Goal: Transaction & Acquisition: Purchase product/service

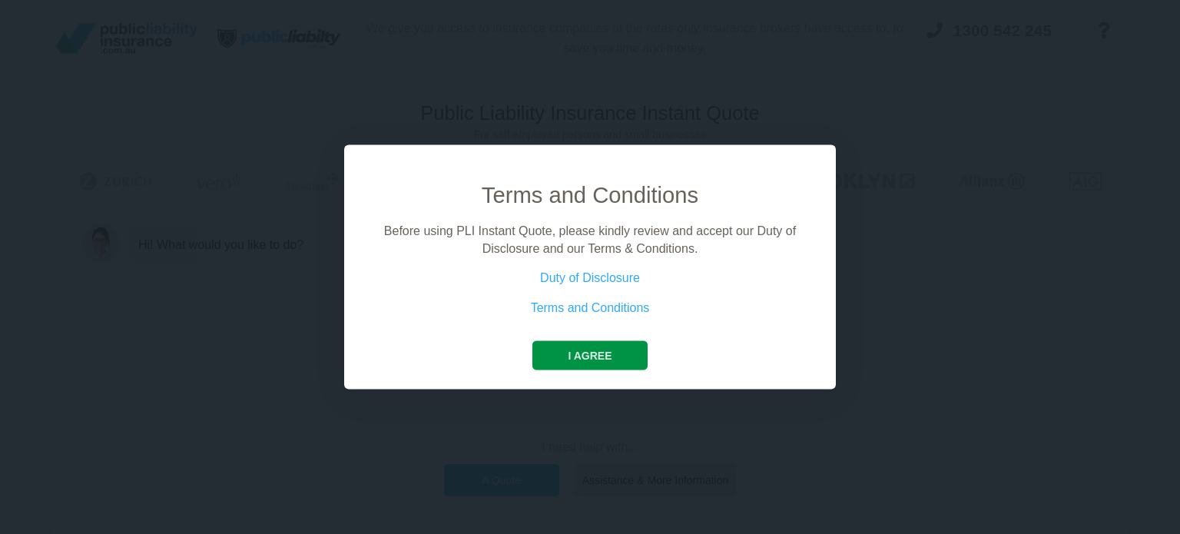
click at [587, 357] on button "I agree" at bounding box center [589, 355] width 114 height 29
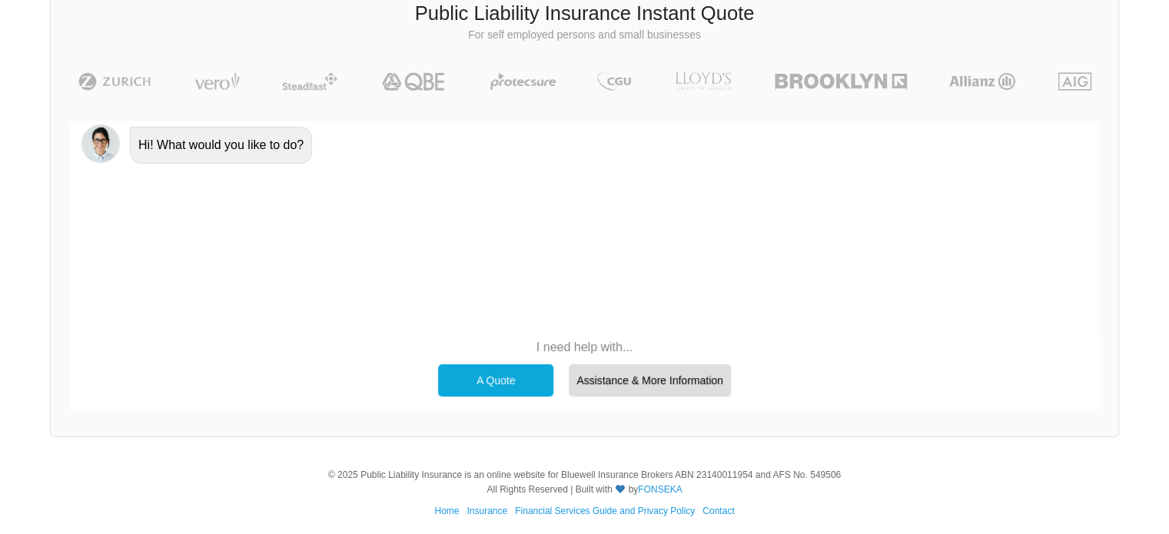
scroll to position [105, 0]
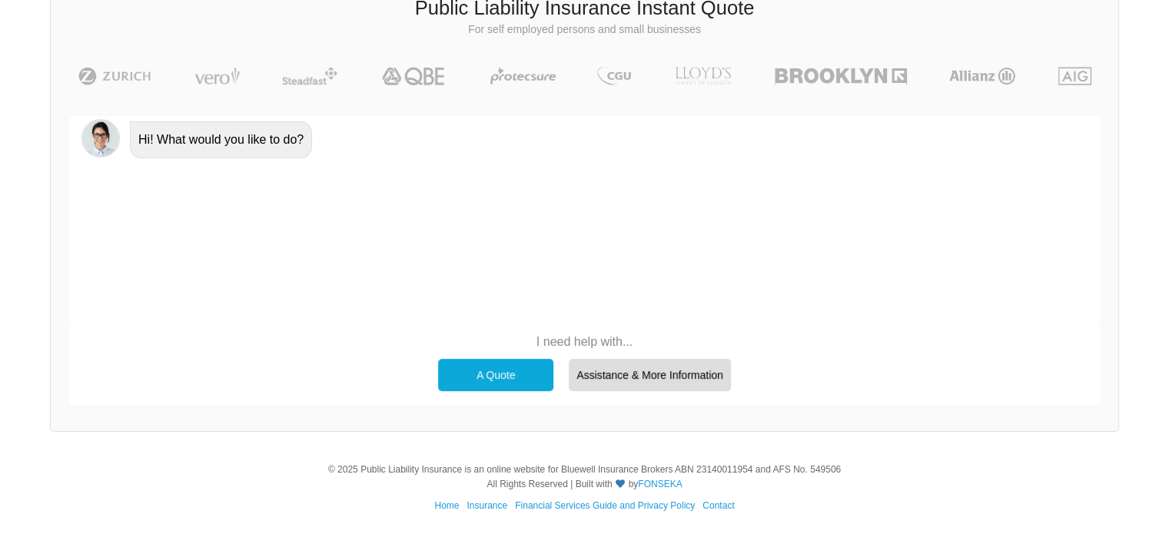
click at [492, 368] on div "A Quote" at bounding box center [495, 375] width 115 height 32
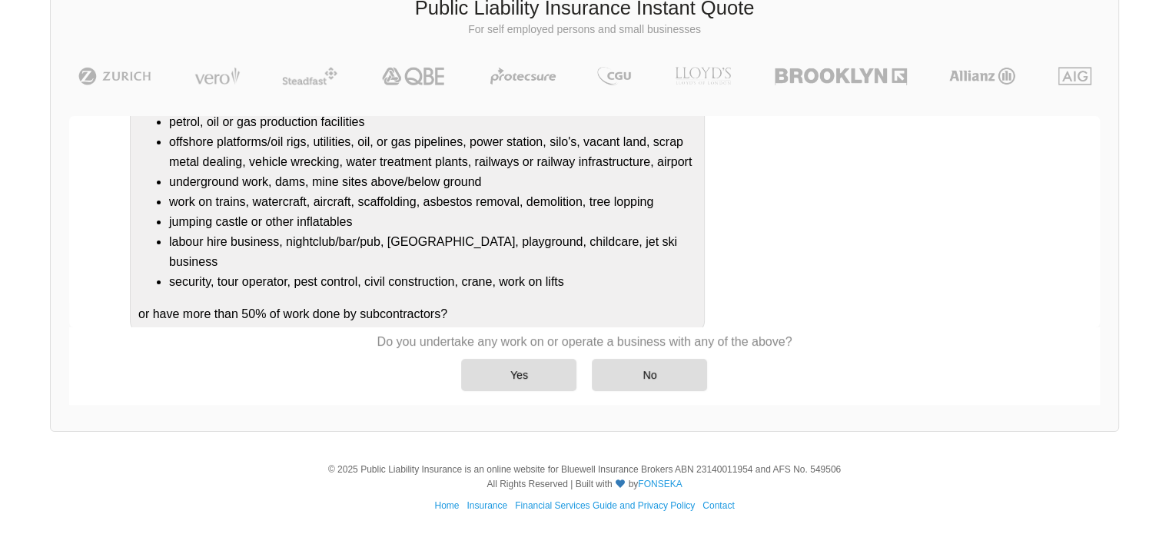
scroll to position [208, 0]
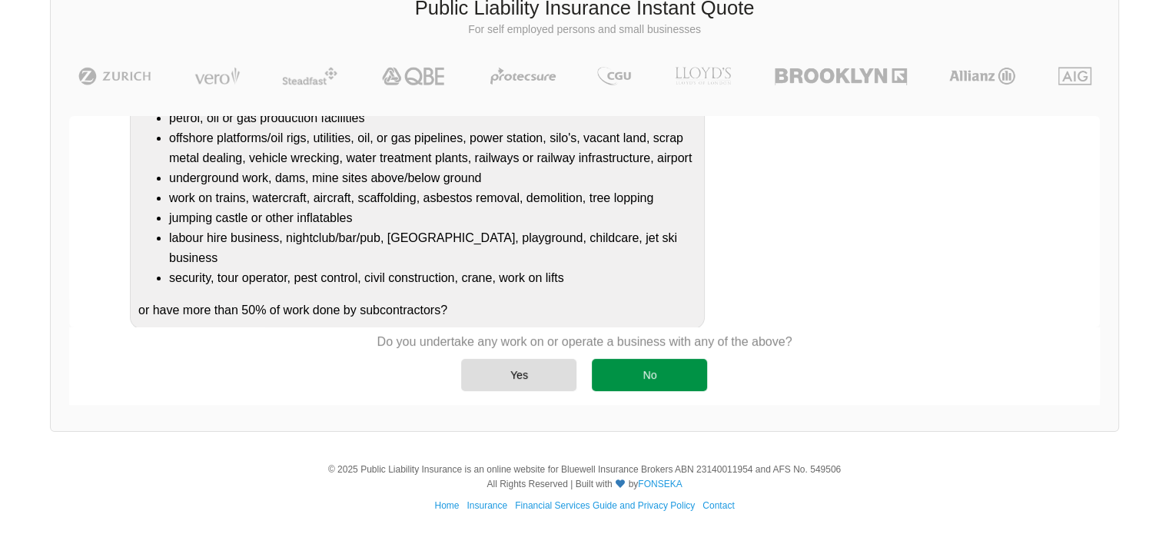
click at [664, 369] on div "No" at bounding box center [649, 375] width 115 height 32
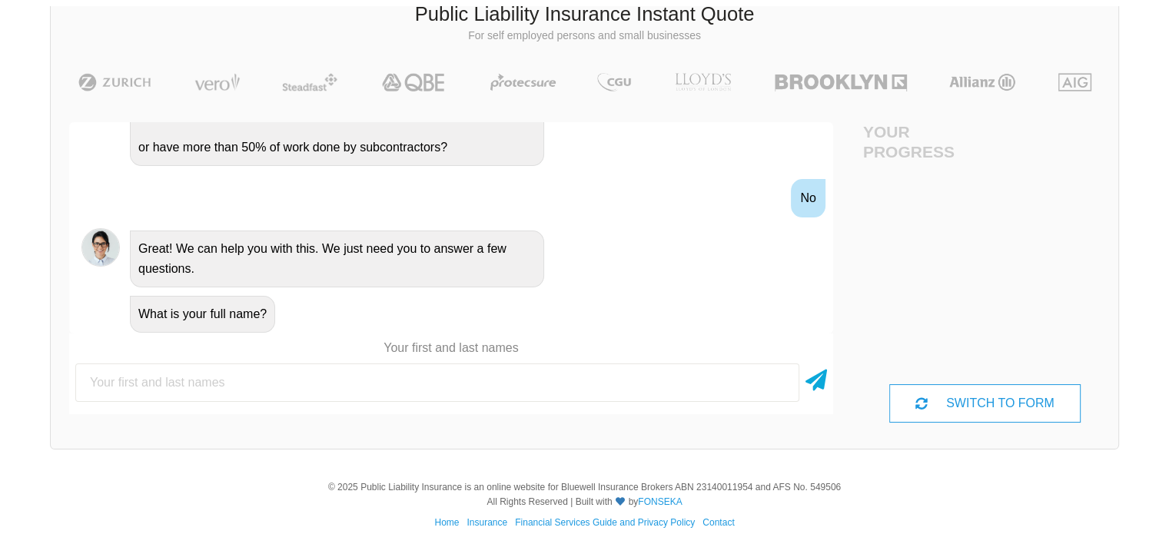
scroll to position [105, 0]
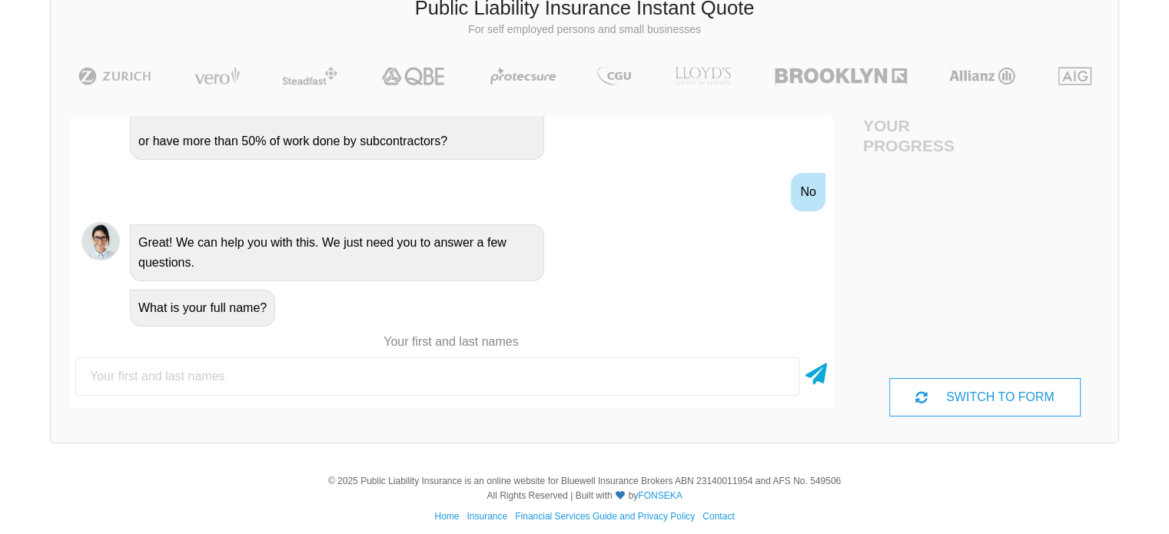
click at [277, 374] on input "text" at bounding box center [437, 376] width 724 height 38
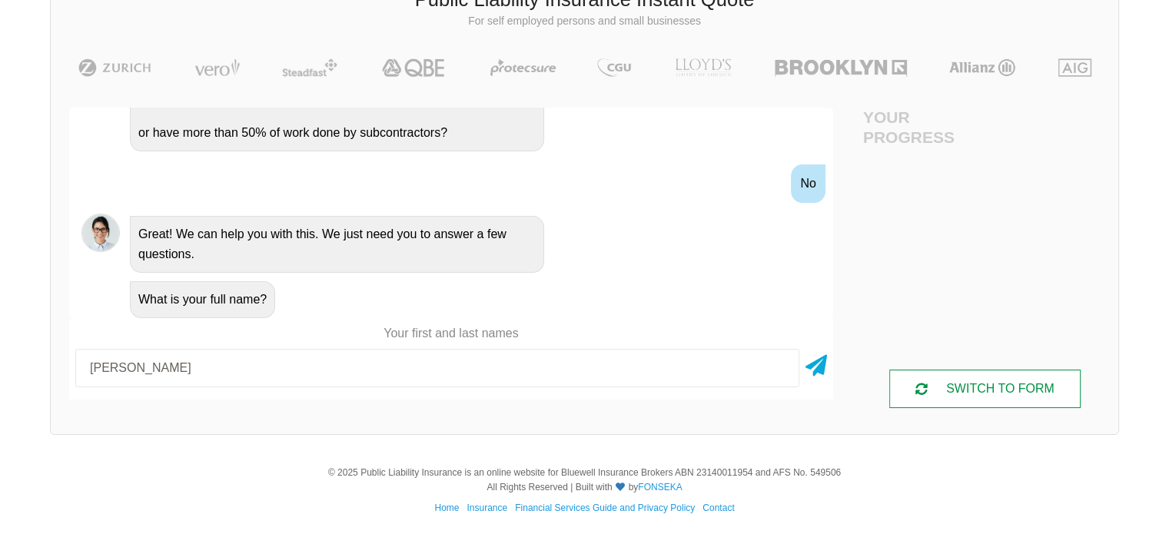
scroll to position [117, 0]
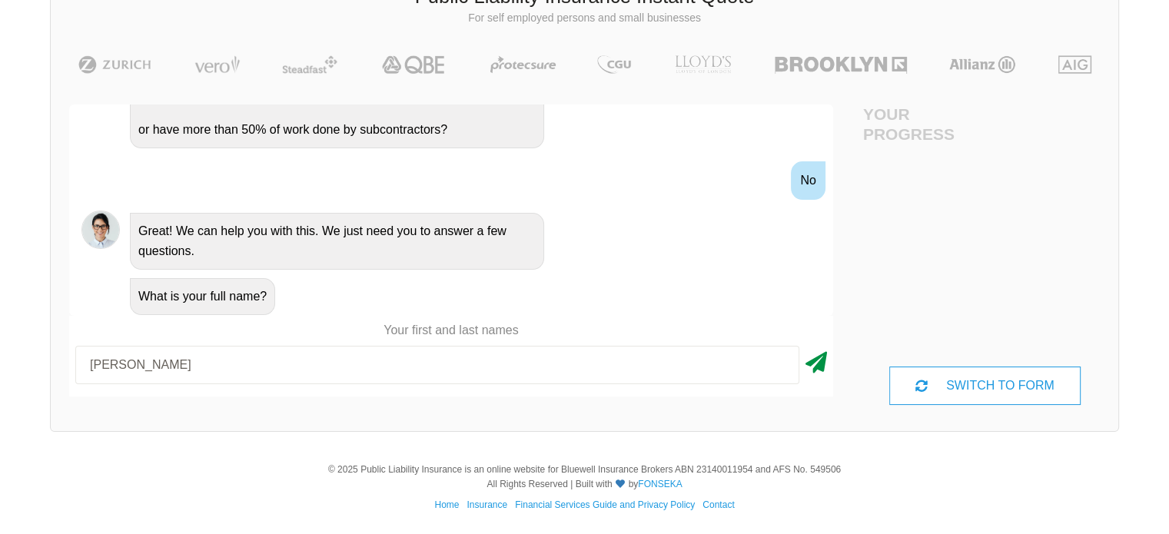
type input "[PERSON_NAME]"
click at [818, 362] on icon at bounding box center [816, 360] width 22 height 28
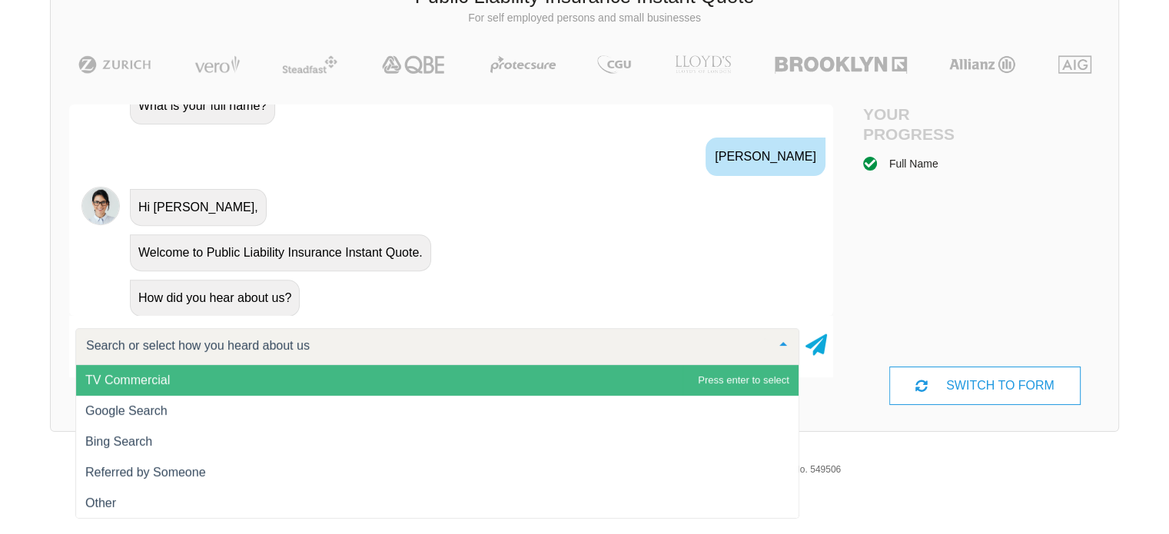
click at [455, 337] on div at bounding box center [437, 346] width 724 height 37
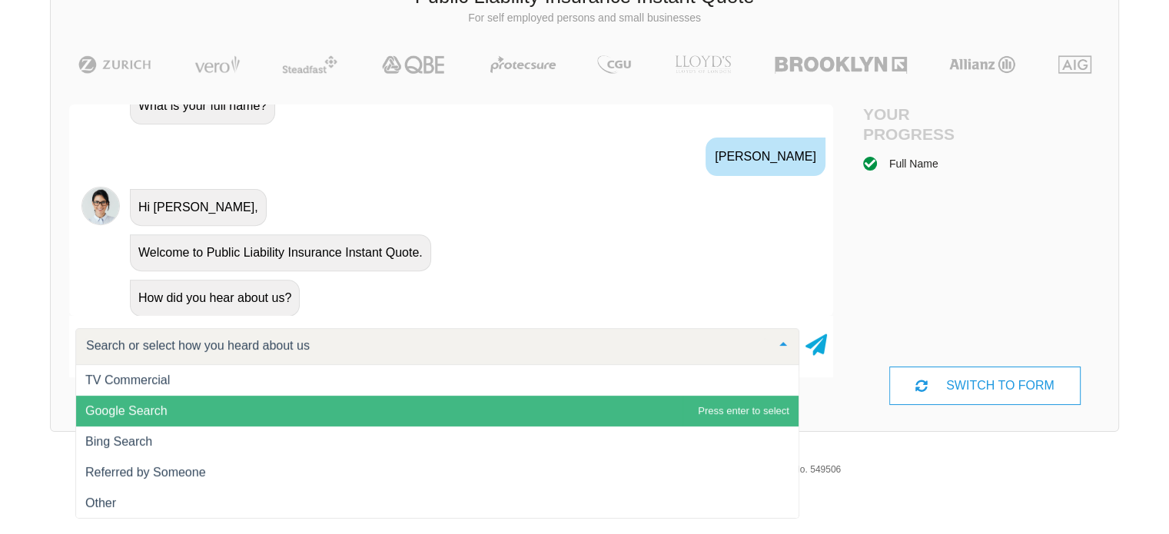
click at [218, 403] on span "Google Search" at bounding box center [437, 411] width 722 height 31
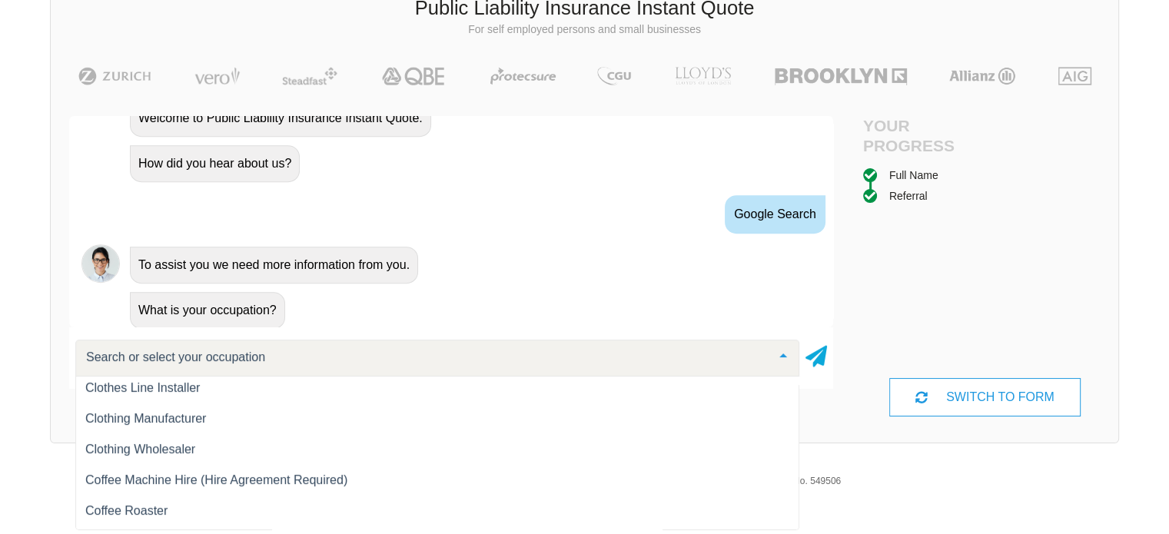
scroll to position [4687, 0]
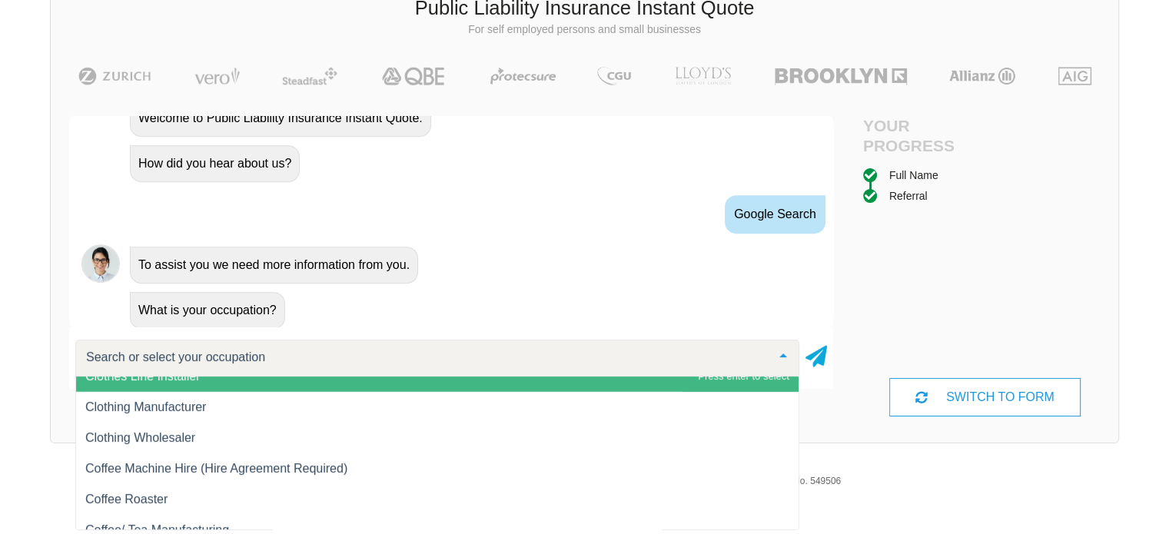
click at [323, 353] on input "text" at bounding box center [424, 357] width 685 height 15
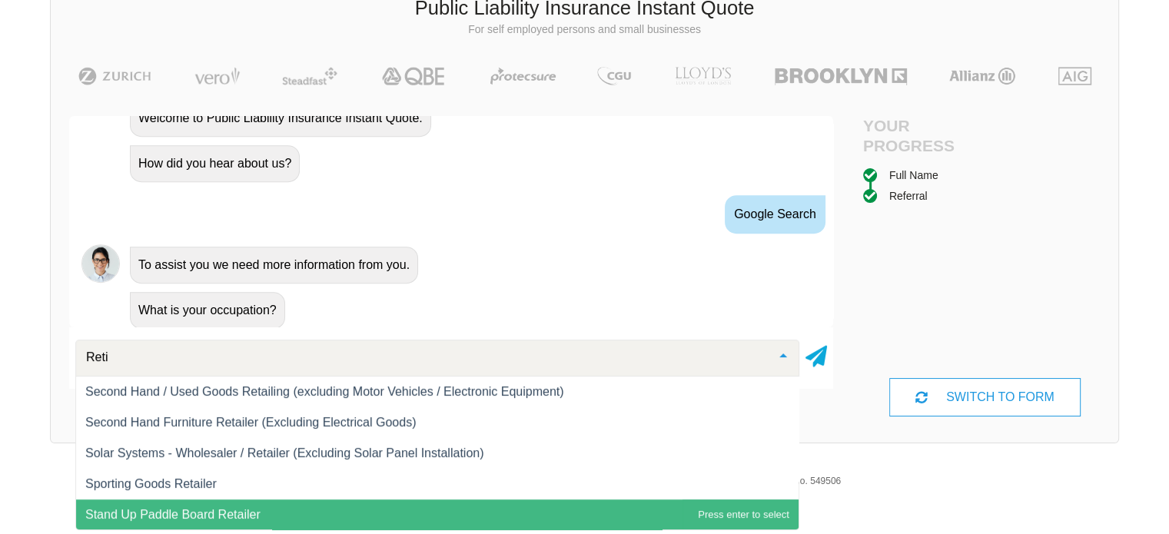
scroll to position [0, 0]
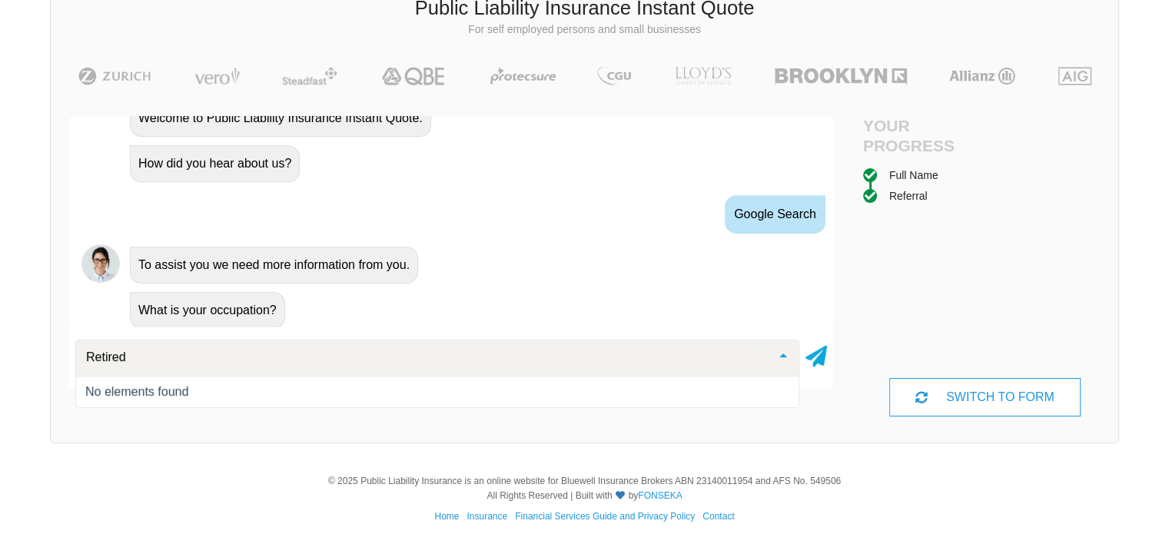
click at [323, 354] on input "Retired" at bounding box center [424, 357] width 685 height 15
type input "Retired"
click at [814, 355] on icon at bounding box center [816, 354] width 22 height 28
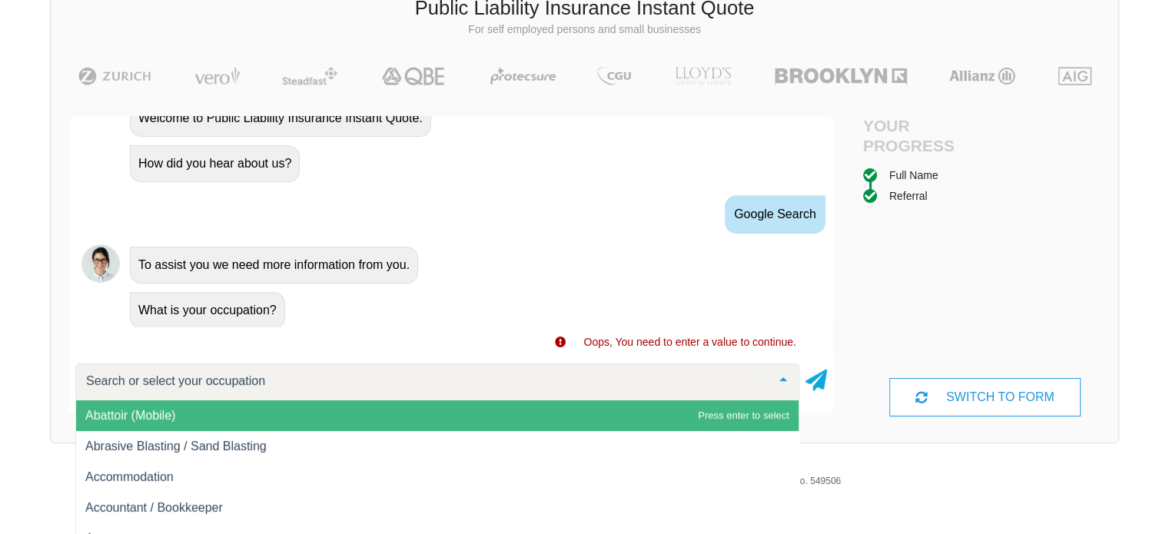
click at [285, 375] on div at bounding box center [437, 381] width 724 height 37
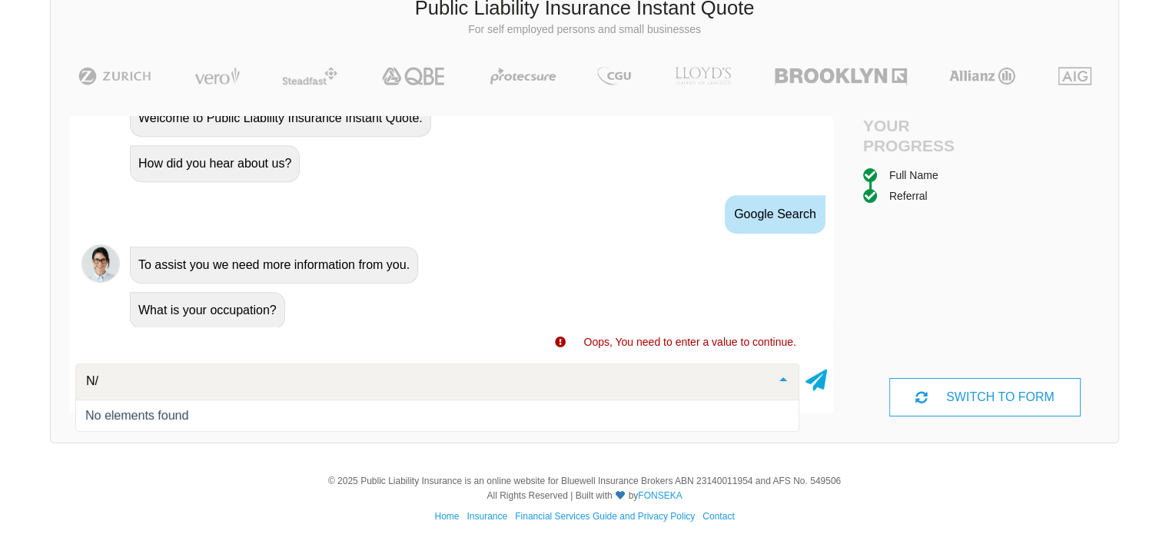
type input "N"
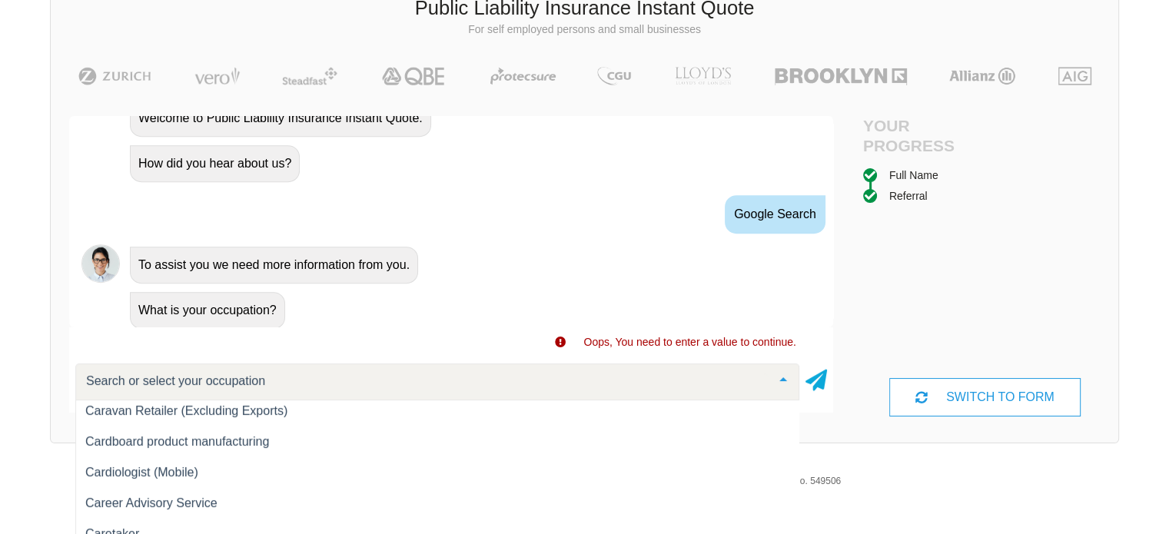
scroll to position [3482, 0]
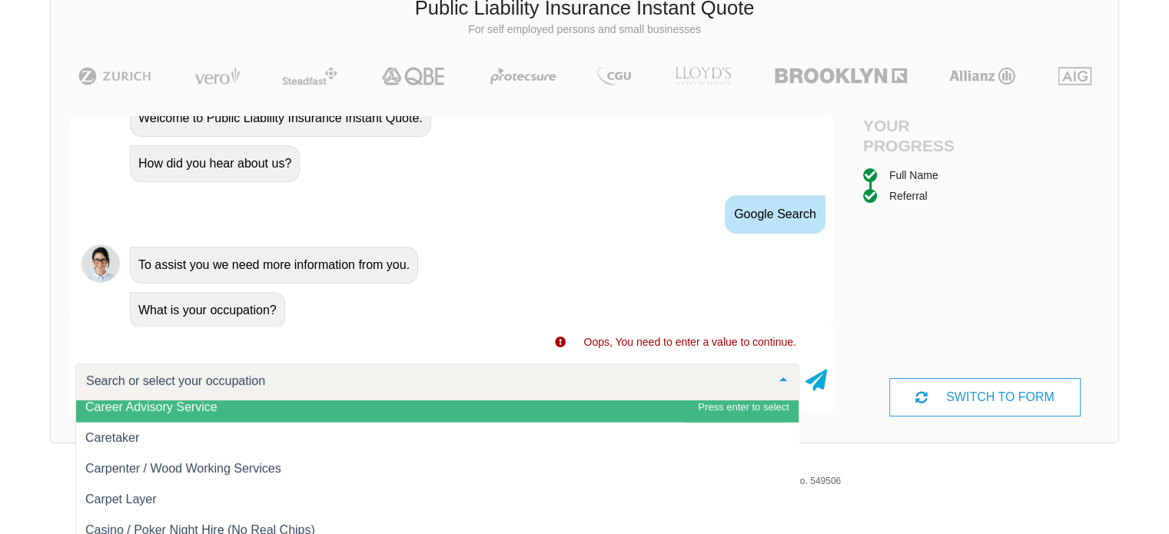
click at [326, 377] on input "text" at bounding box center [424, 380] width 685 height 15
click at [819, 374] on icon at bounding box center [816, 377] width 22 height 28
click at [267, 386] on div at bounding box center [437, 381] width 724 height 37
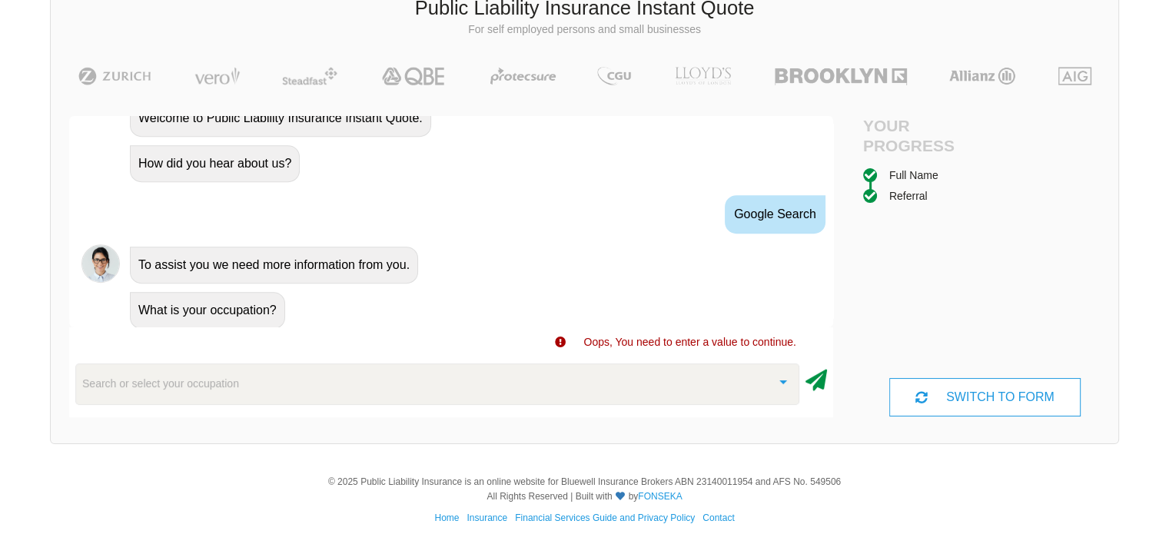
click at [823, 377] on icon at bounding box center [816, 377] width 22 height 28
click at [1022, 393] on div "SWITCH TO FORM" at bounding box center [984, 397] width 191 height 38
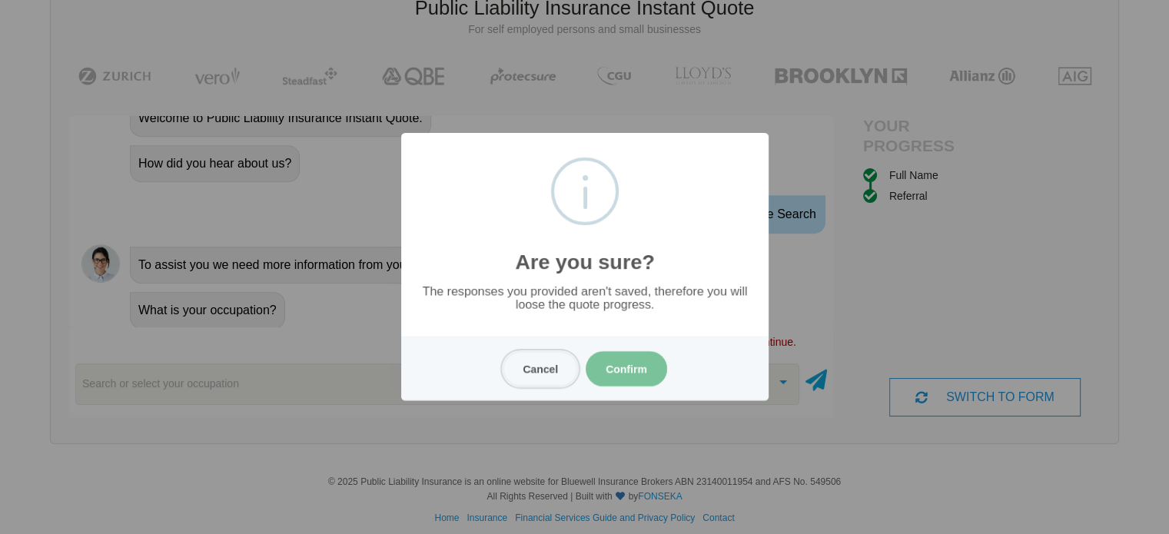
click at [529, 370] on button "Cancel" at bounding box center [540, 368] width 75 height 35
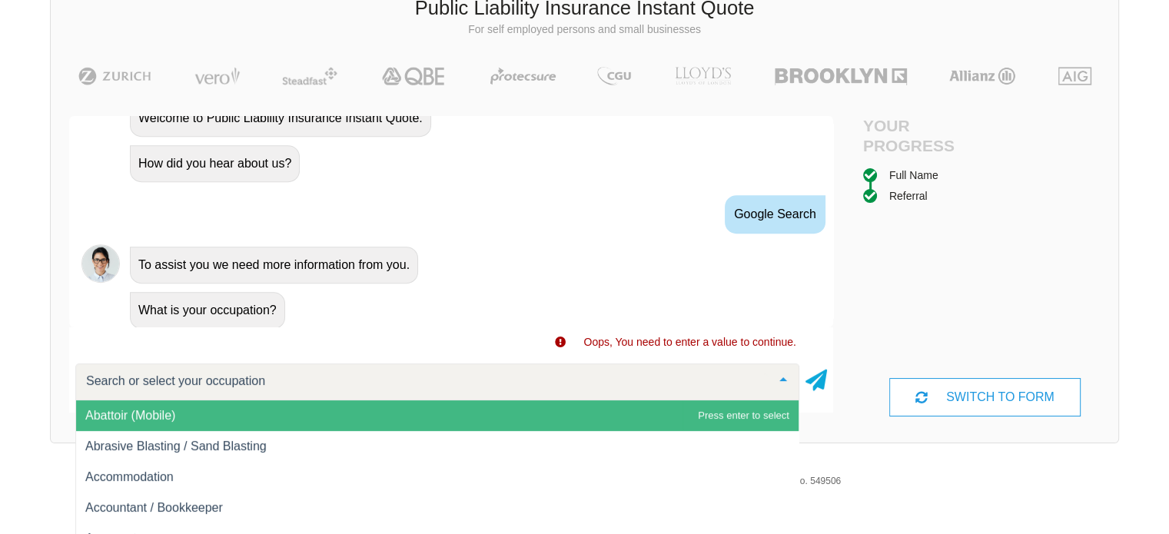
click at [778, 378] on div at bounding box center [783, 380] width 31 height 33
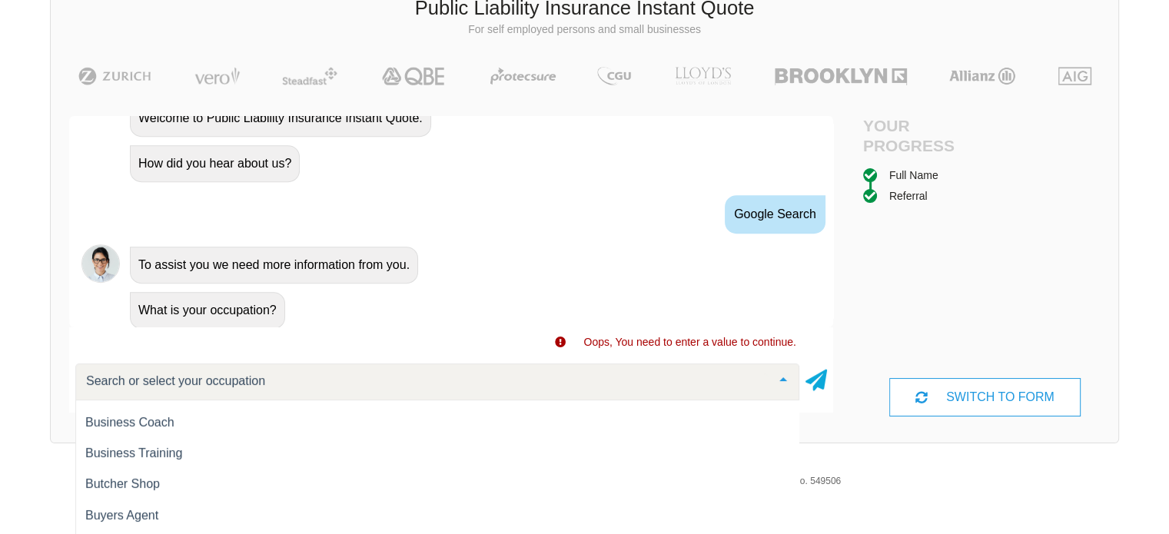
scroll to position [2843, 0]
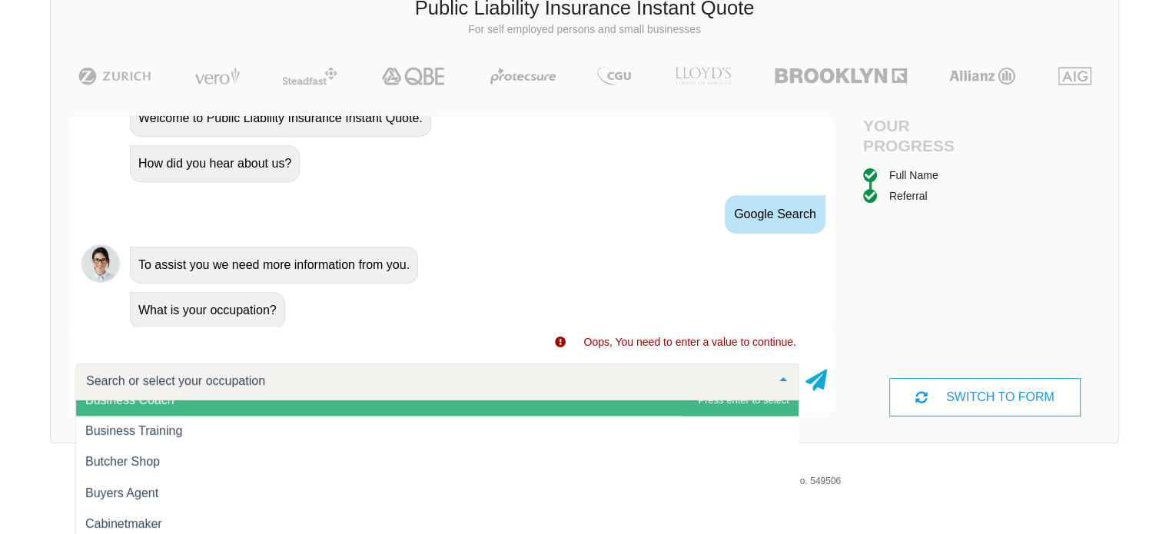
click at [430, 369] on div at bounding box center [437, 381] width 724 height 37
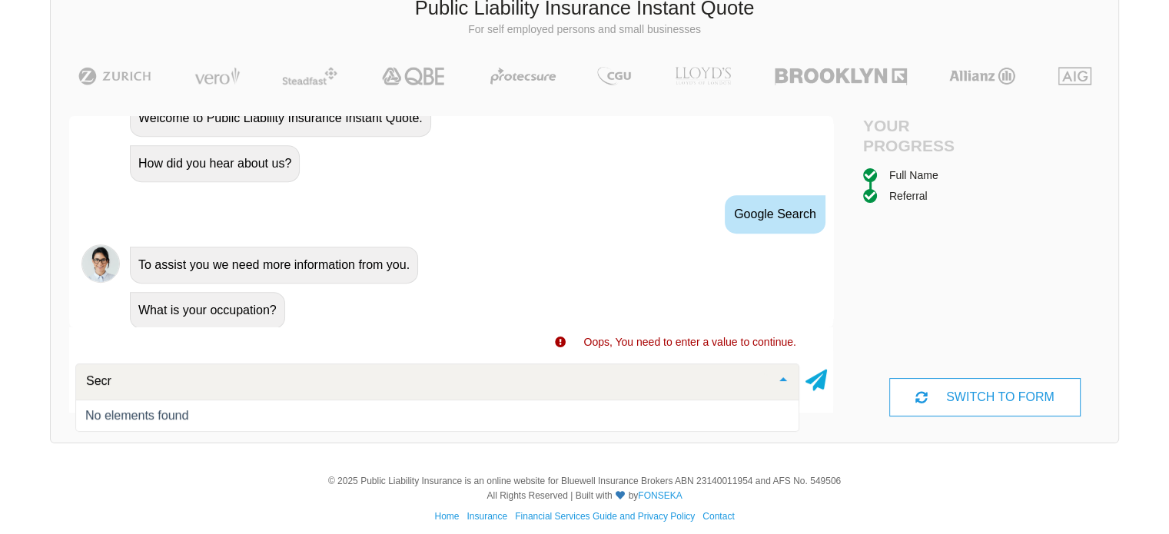
scroll to position [0, 0]
type input "Secretary"
click at [784, 377] on div at bounding box center [783, 380] width 31 height 33
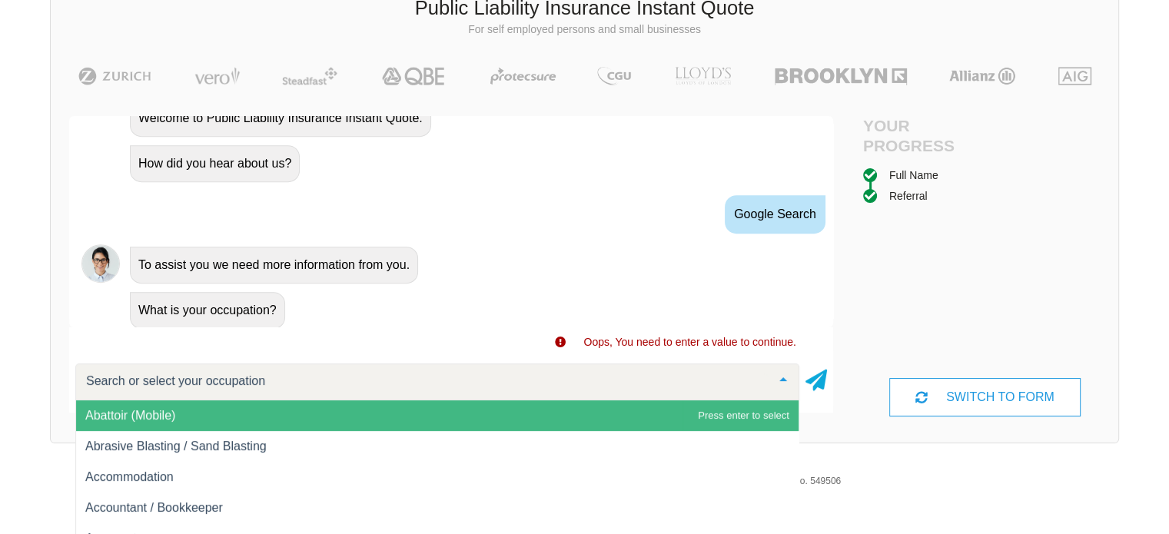
click at [526, 383] on div at bounding box center [437, 381] width 724 height 37
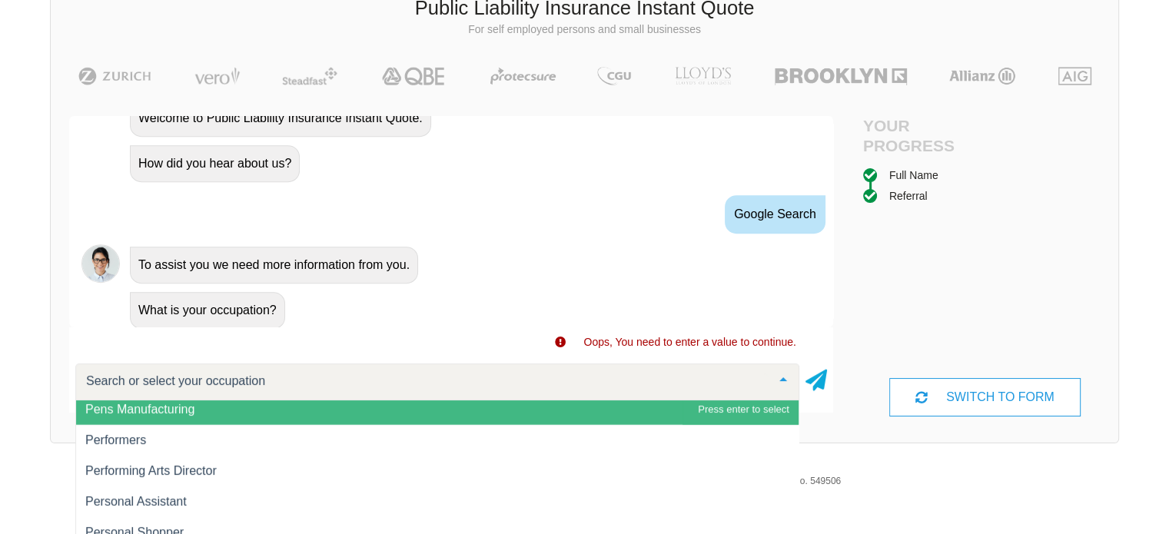
scroll to position [15982, 0]
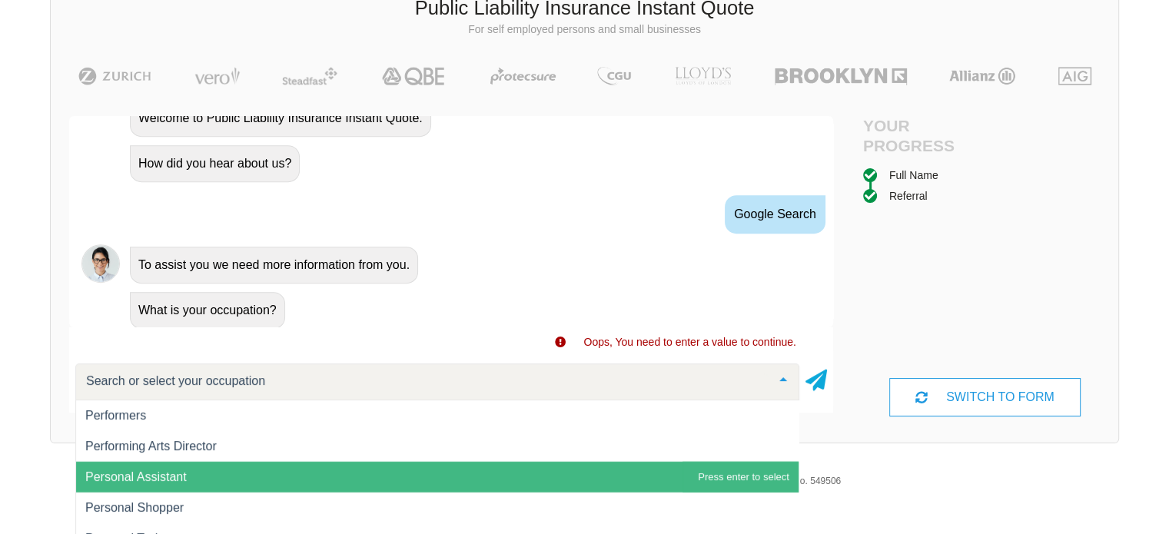
click at [313, 482] on span "Personal Assistant" at bounding box center [437, 477] width 722 height 31
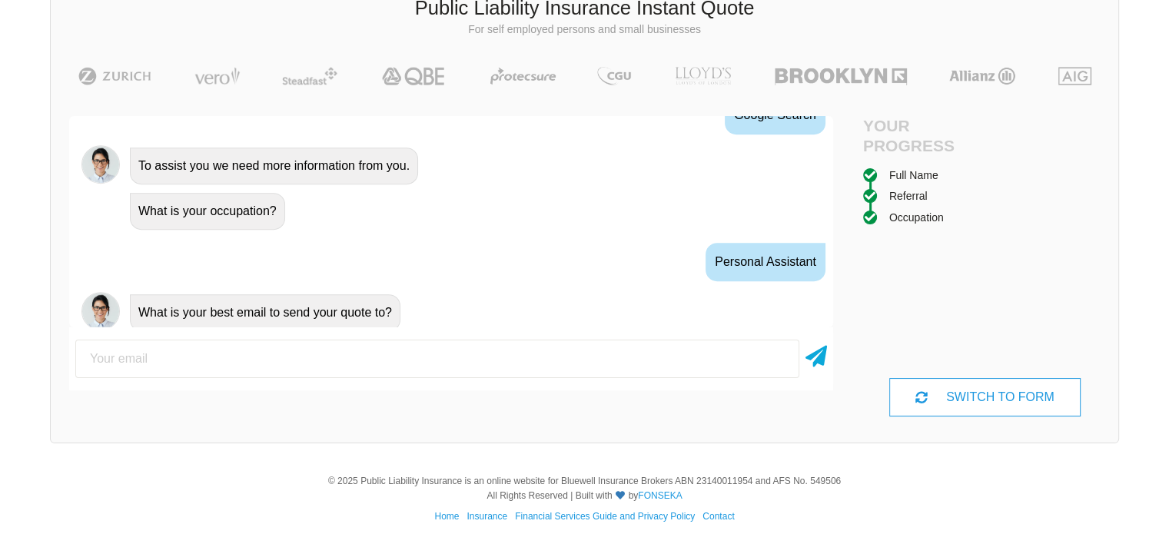
scroll to position [874, 0]
type input "[EMAIL_ADDRESS][DOMAIN_NAME]"
click at [811, 350] on icon at bounding box center [816, 354] width 22 height 28
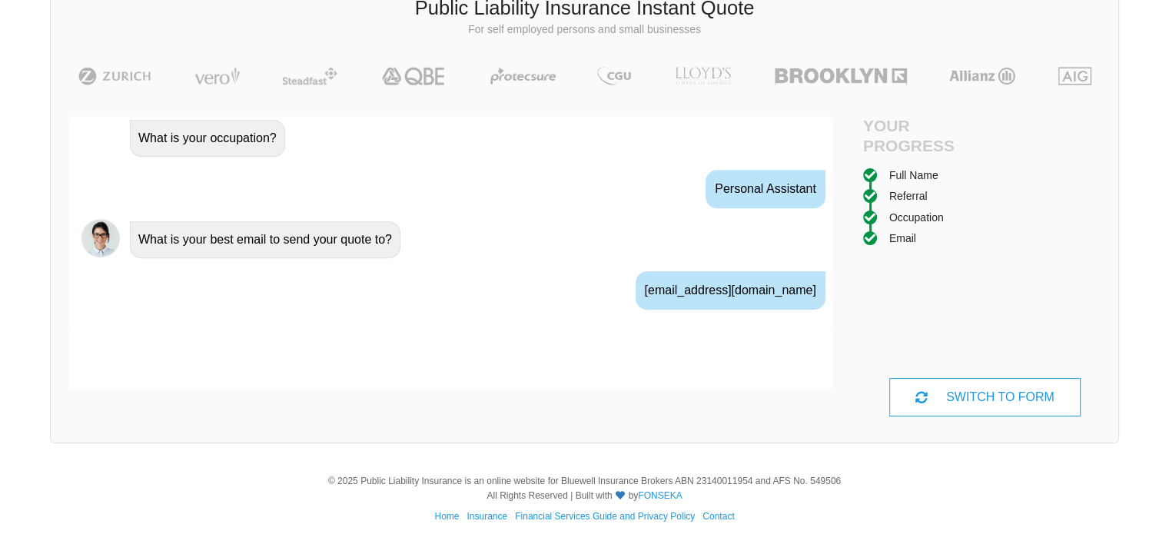
scroll to position [974, 0]
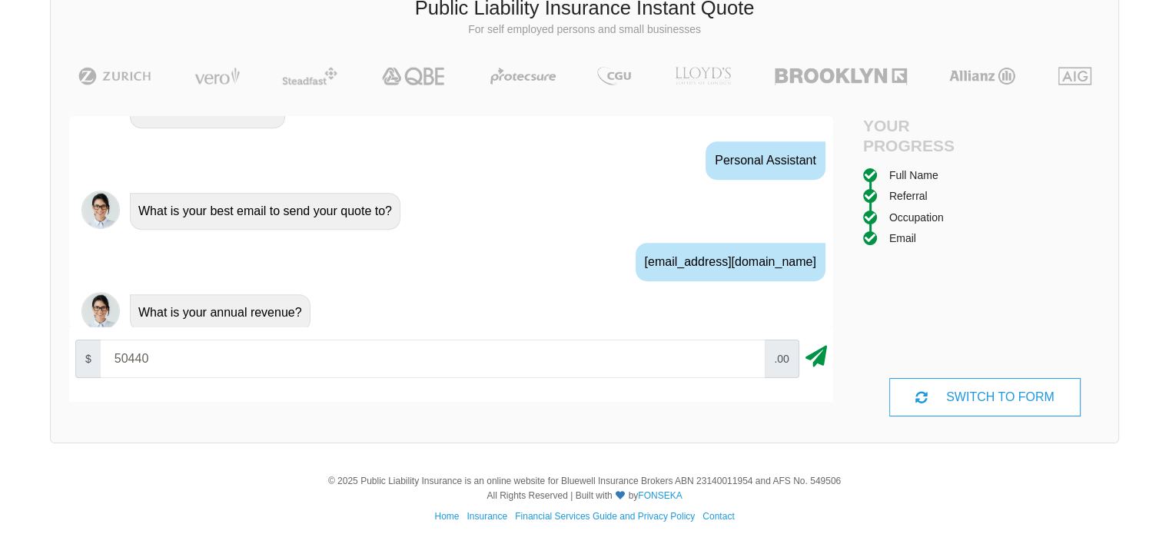
type input "50440"
click at [821, 355] on icon at bounding box center [816, 354] width 22 height 28
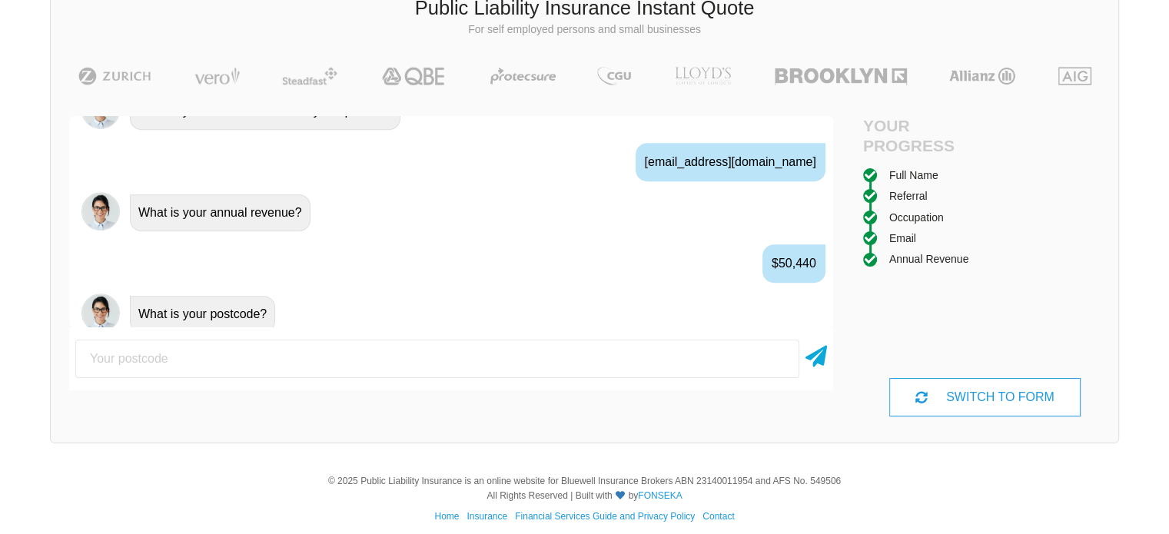
scroll to position [1075, 0]
type input "4655"
click at [821, 355] on icon at bounding box center [816, 354] width 22 height 28
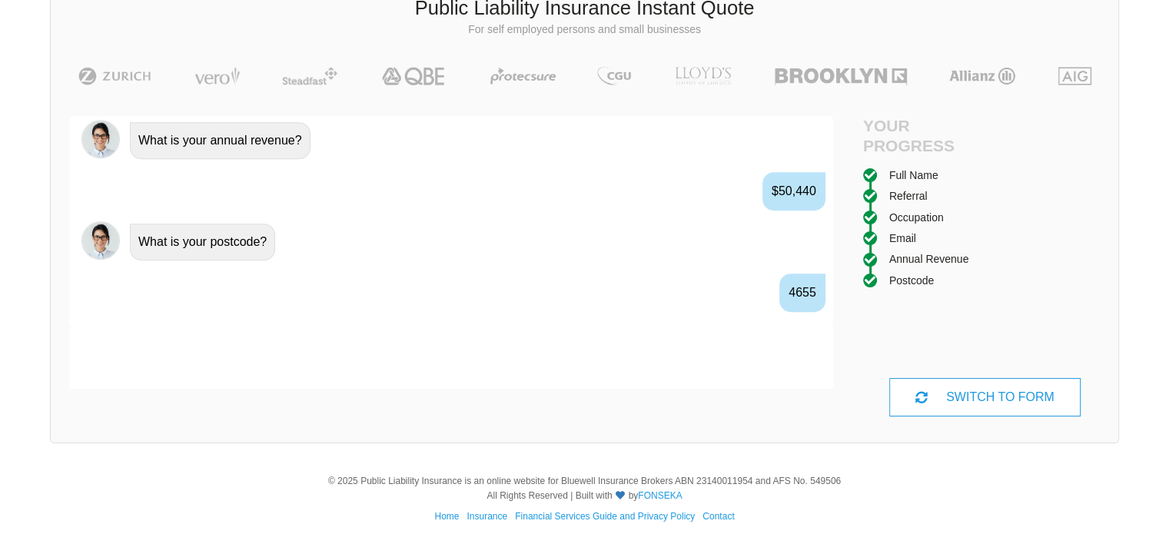
scroll to position [1176, 0]
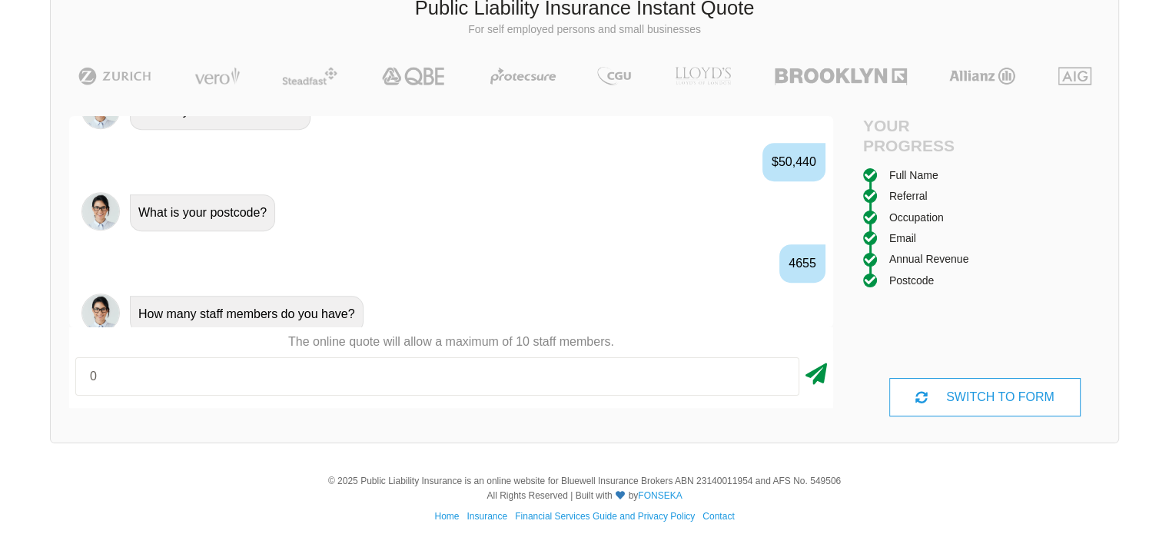
type input "0"
click at [826, 374] on icon at bounding box center [816, 371] width 22 height 28
